Goal: Task Accomplishment & Management: Manage account settings

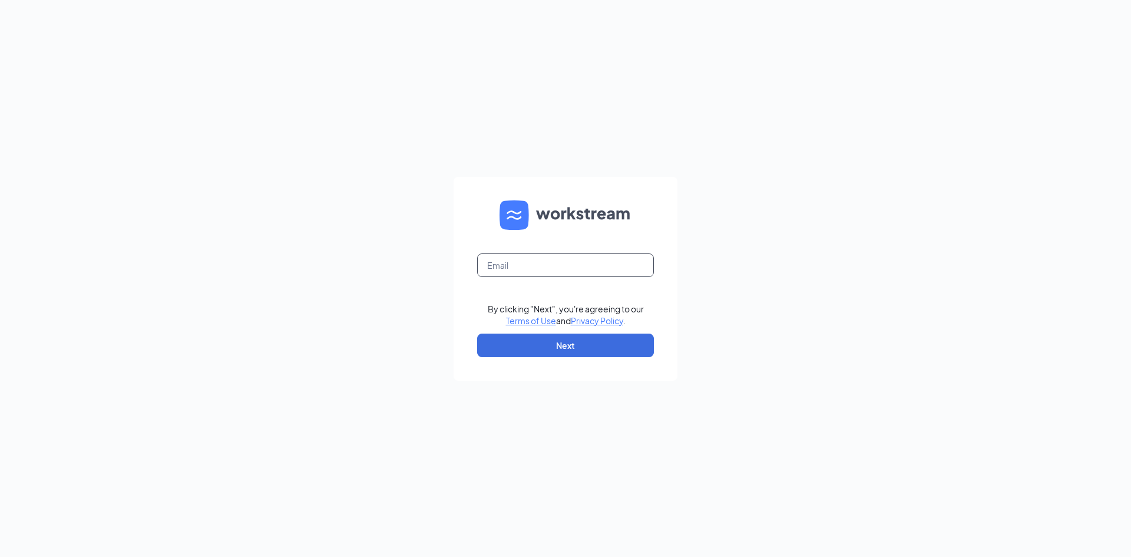
click at [506, 260] on input "text" at bounding box center [565, 265] width 177 height 24
type input "[EMAIL_ADDRESS][DOMAIN_NAME]"
click at [564, 348] on button "Next" at bounding box center [565, 345] width 177 height 24
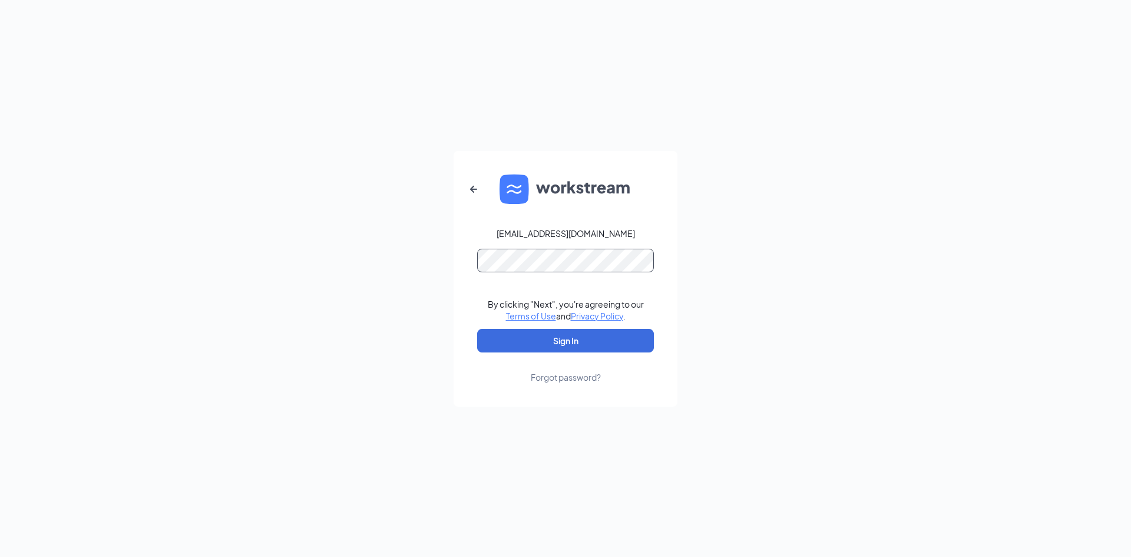
click at [477, 329] on button "Sign In" at bounding box center [565, 341] width 177 height 24
click at [557, 344] on button "Sign In" at bounding box center [565, 341] width 177 height 24
click at [537, 237] on div "[EMAIL_ADDRESS][DOMAIN_NAME]" at bounding box center [566, 233] width 138 height 12
click at [477, 329] on button "Sign In" at bounding box center [565, 341] width 177 height 24
